Goal: Task Accomplishment & Management: Manage account settings

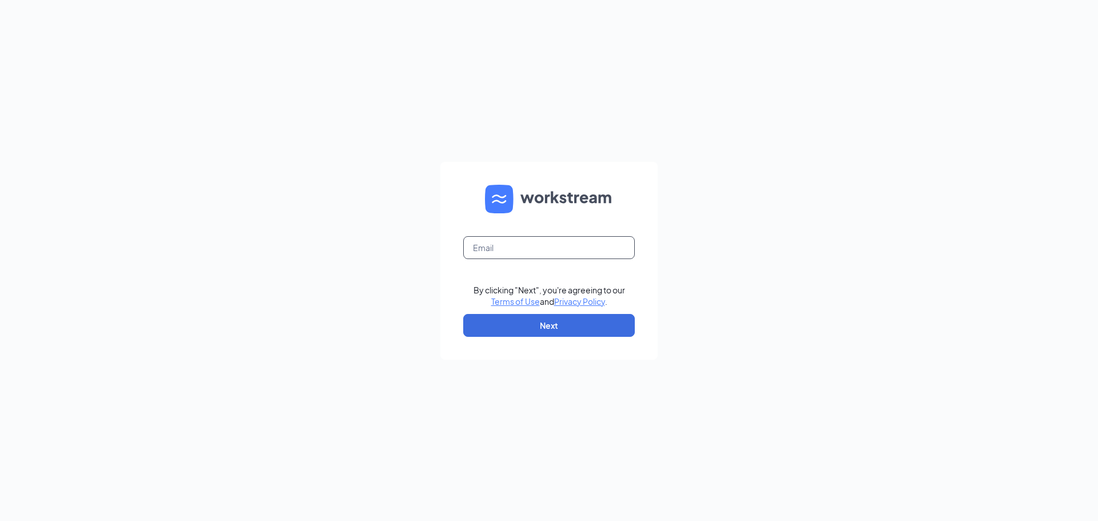
click at [632, 247] on input "text" at bounding box center [549, 247] width 172 height 23
type input "bojangles.pooler@georgiafoodsllc.com"
click at [590, 319] on button "Next" at bounding box center [549, 325] width 172 height 23
click at [473, 247] on input "text" at bounding box center [549, 247] width 172 height 23
type input "bojangles.pooler@georgiafoodsllc.com"
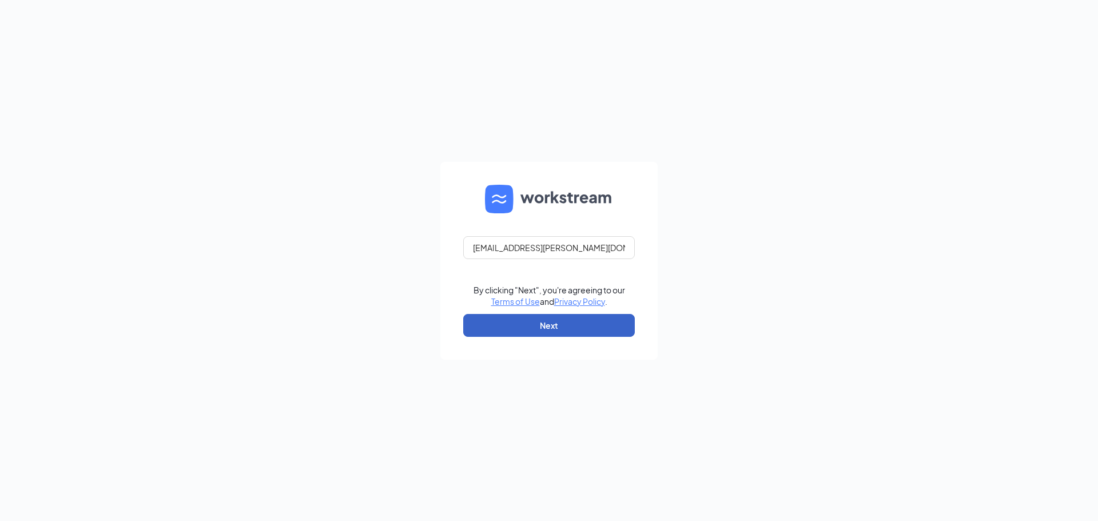
click at [535, 334] on button "Next" at bounding box center [549, 325] width 172 height 23
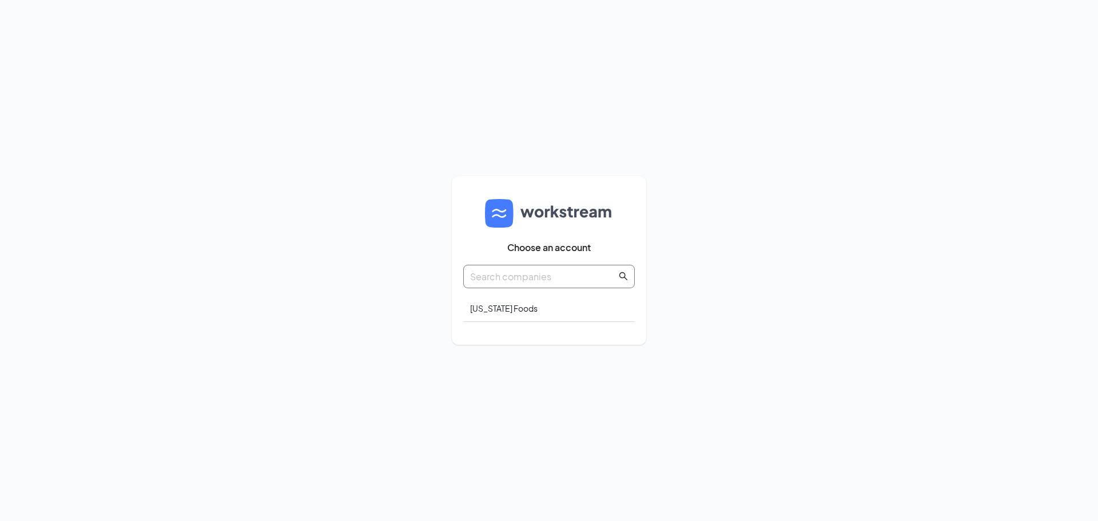
click at [566, 267] on span at bounding box center [549, 276] width 172 height 23
click at [623, 283] on span at bounding box center [623, 276] width 9 height 14
click at [520, 303] on div "Georgia Foods" at bounding box center [549, 308] width 172 height 27
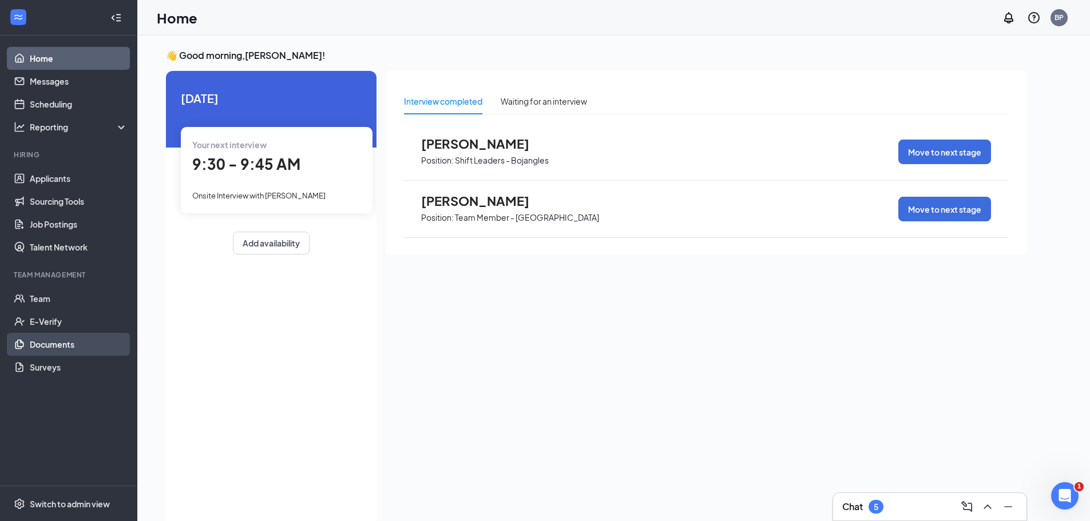
click at [84, 347] on link "Documents" at bounding box center [79, 344] width 98 height 23
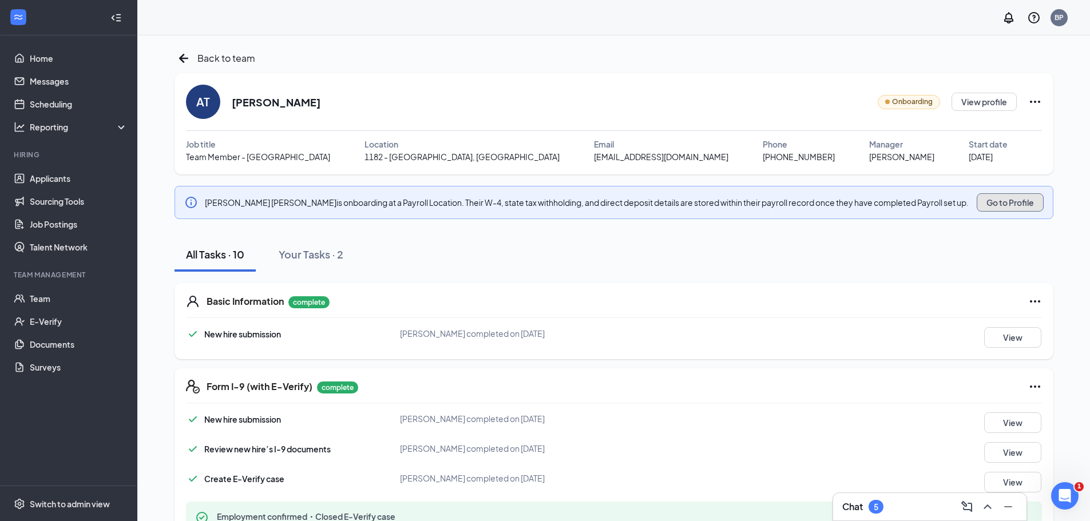
drag, startPoint x: 0, startPoint y: 0, endPoint x: 991, endPoint y: 202, distance: 1011.2
click at [991, 202] on button "Go to Profile" at bounding box center [1009, 202] width 67 height 18
click at [89, 189] on link "Applicants" at bounding box center [79, 178] width 98 height 23
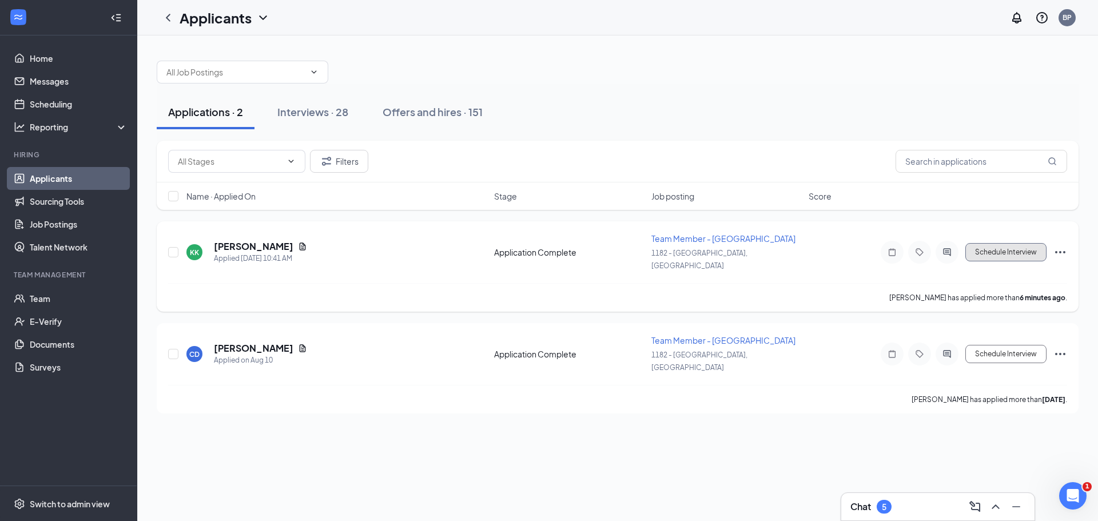
click at [985, 247] on button "Schedule Interview" at bounding box center [1006, 252] width 81 height 18
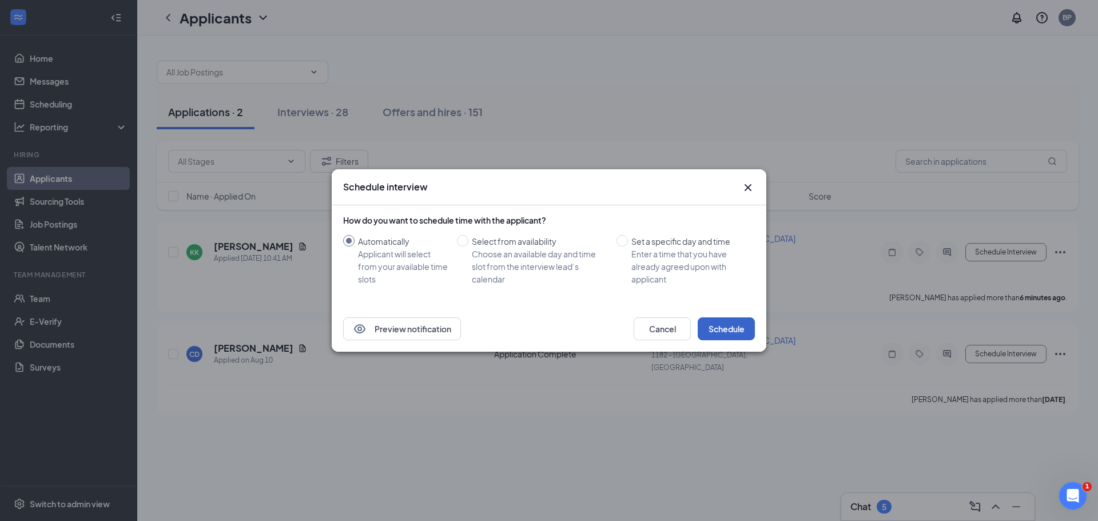
click at [754, 325] on button "Schedule" at bounding box center [726, 328] width 57 height 23
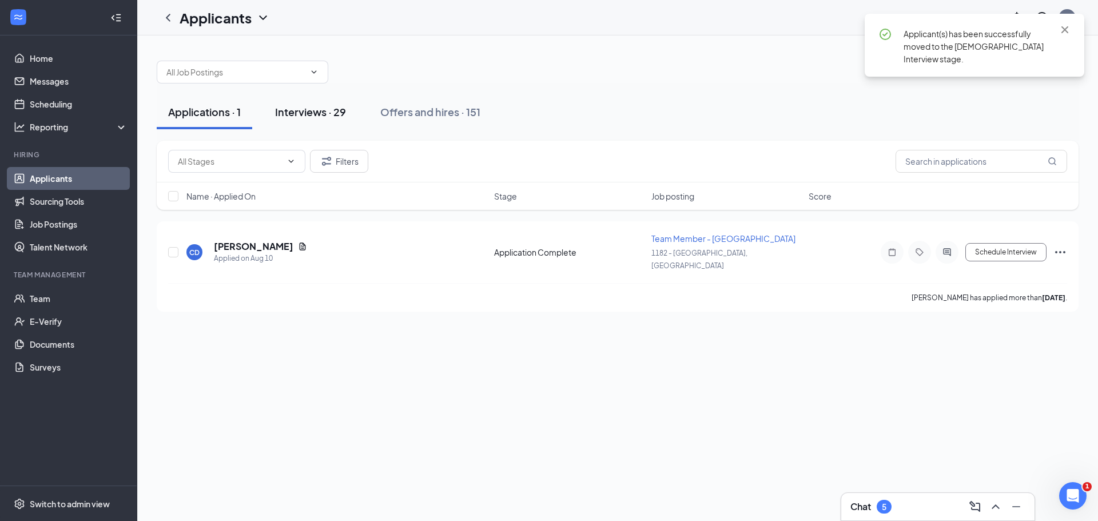
click at [317, 113] on div "Interviews · 29" at bounding box center [310, 112] width 71 height 14
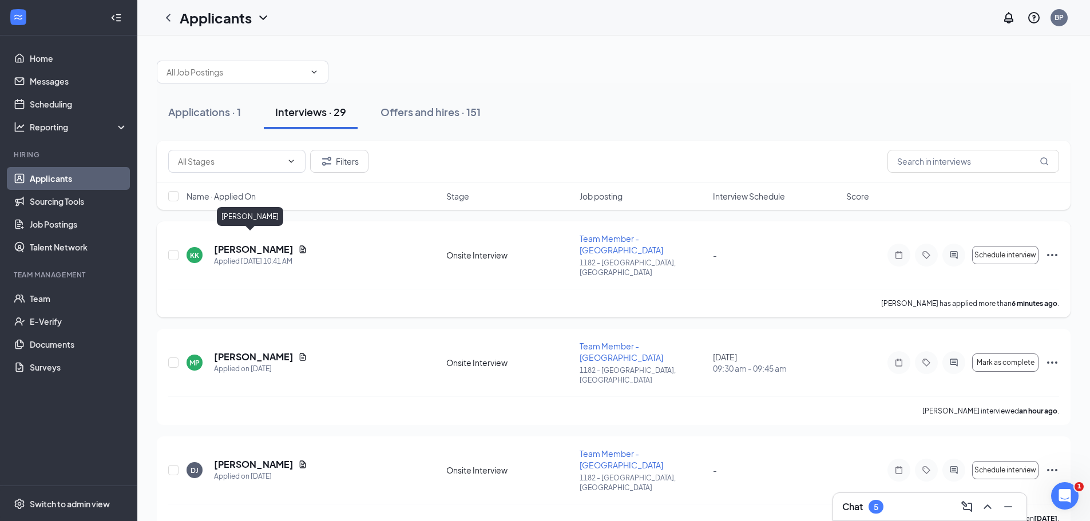
click at [247, 243] on h5 "[PERSON_NAME]" at bounding box center [254, 249] width 80 height 13
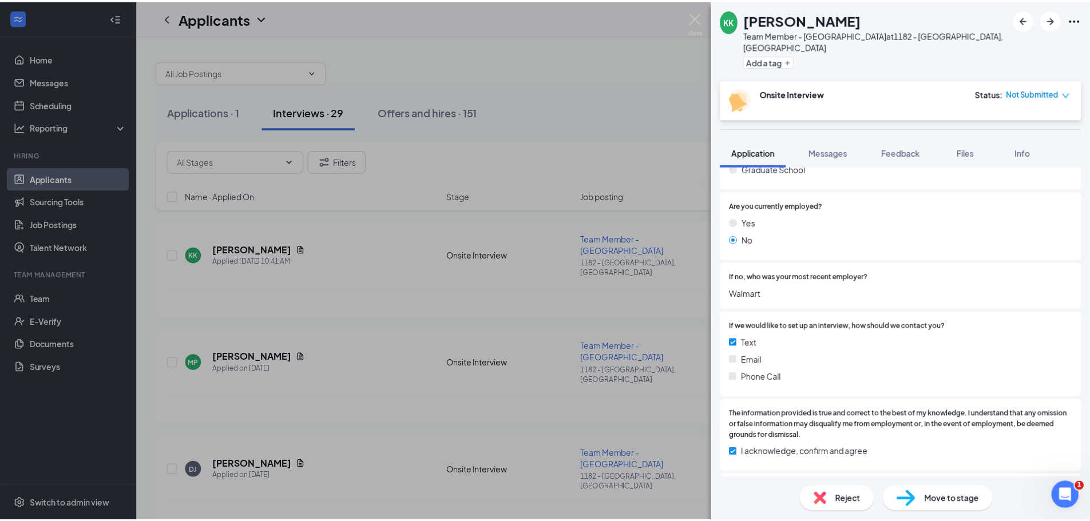
scroll to position [744, 0]
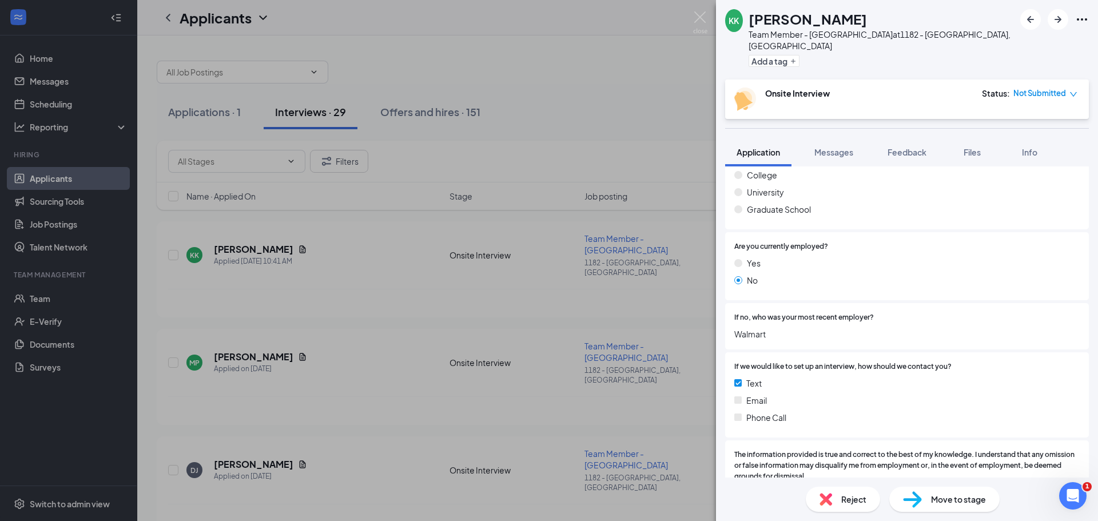
click at [649, 164] on div "KK [PERSON_NAME] Team Member - Bojangles at 1182 - [GEOGRAPHIC_DATA], [GEOGRAPH…" at bounding box center [549, 260] width 1098 height 521
